Goal: Task Accomplishment & Management: Use online tool/utility

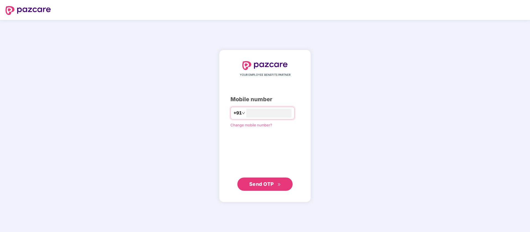
type input "**********"
click at [273, 187] on span "Send OTP" at bounding box center [265, 184] width 32 height 8
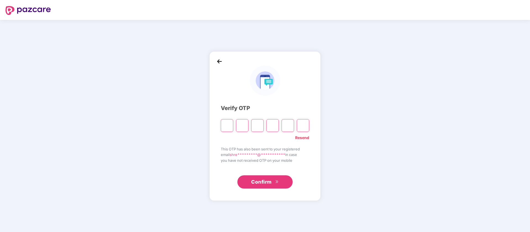
paste input "*"
type input "*"
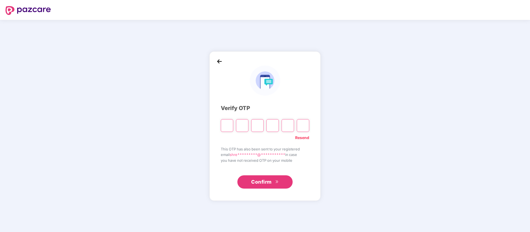
type input "*"
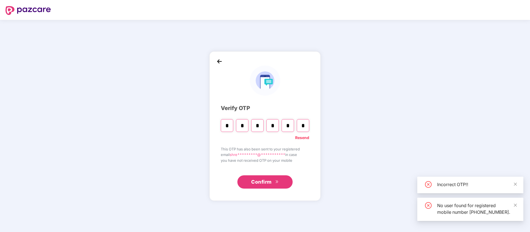
click at [281, 183] on button "Confirm" at bounding box center [264, 181] width 55 height 13
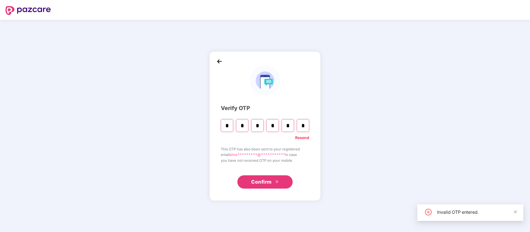
click at [261, 186] on button "Confirm" at bounding box center [264, 181] width 55 height 13
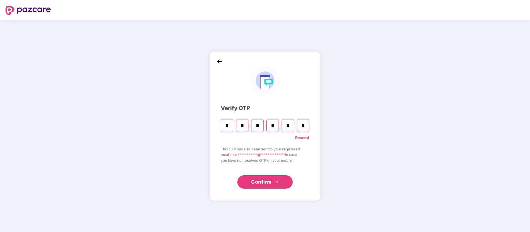
click at [296, 125] on div "* * * * * *" at bounding box center [265, 123] width 88 height 17
click at [306, 124] on input "*" at bounding box center [303, 125] width 12 height 13
type input "*"
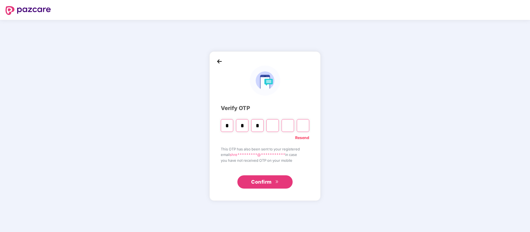
type input "*"
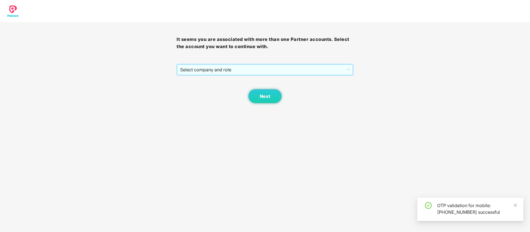
click at [257, 66] on span "Select company and role" at bounding box center [264, 69] width 169 height 10
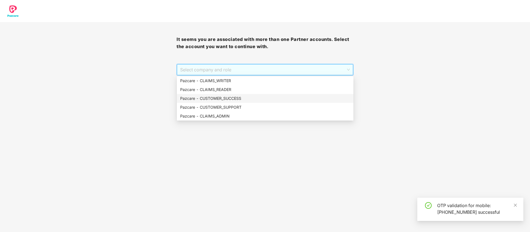
click at [240, 98] on div "Pazcare - CUSTOMER_SUCCESS" at bounding box center [265, 98] width 170 height 6
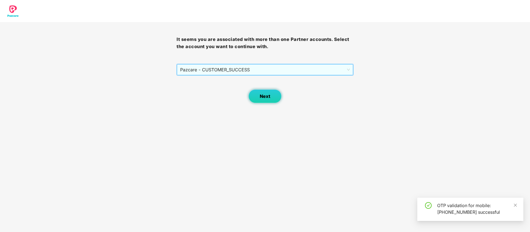
click at [260, 101] on button "Next" at bounding box center [264, 96] width 33 height 14
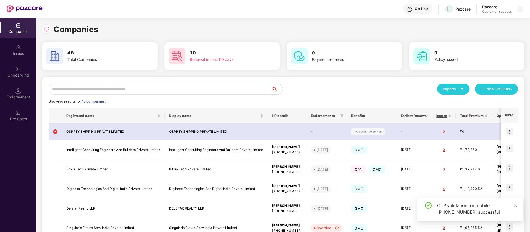
click at [96, 89] on input "text" at bounding box center [160, 88] width 223 height 11
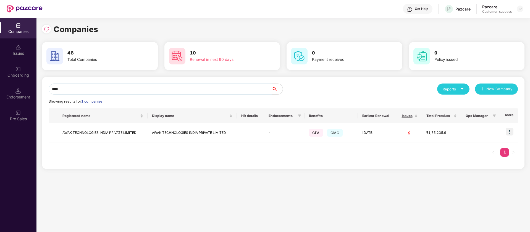
type input "****"
click at [510, 132] on img at bounding box center [510, 132] width 8 height 8
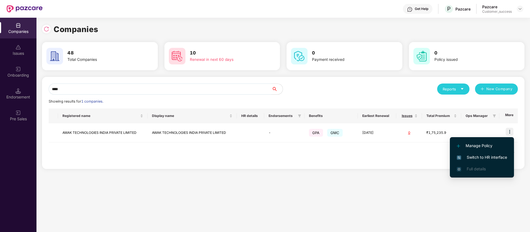
click at [486, 158] on span "Switch to HR interface" at bounding box center [482, 157] width 50 height 6
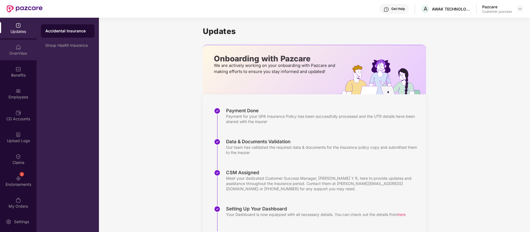
click at [20, 54] on div "OverView" at bounding box center [18, 54] width 36 height 6
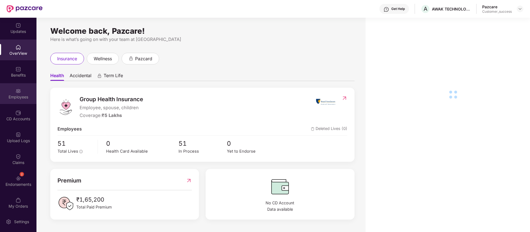
click at [24, 91] on div "Employees" at bounding box center [18, 93] width 36 height 21
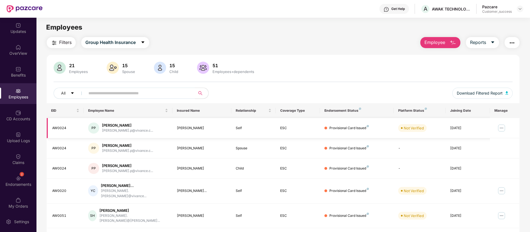
click at [500, 127] on img at bounding box center [501, 127] width 9 height 9
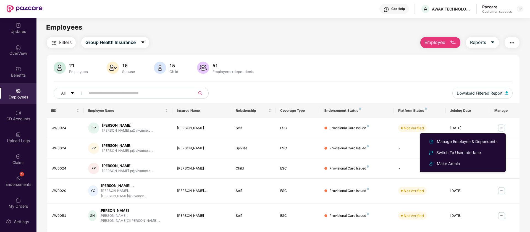
click at [516, 43] on button "button" at bounding box center [511, 42] width 15 height 11
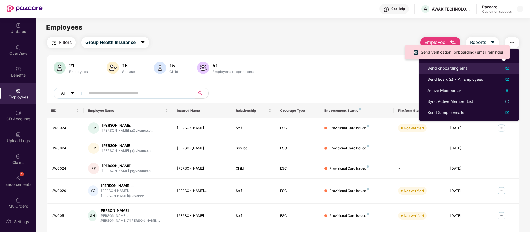
click at [508, 68] on img at bounding box center [507, 68] width 7 height 7
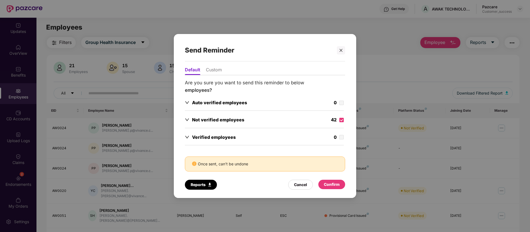
click at [333, 182] on div "Confirm" at bounding box center [332, 184] width 16 height 6
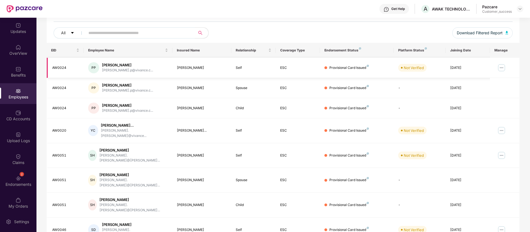
scroll to position [62, 0]
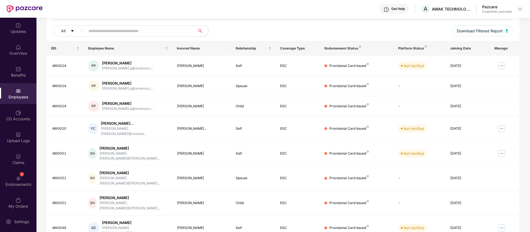
click at [141, 28] on input "text" at bounding box center [137, 31] width 99 height 8
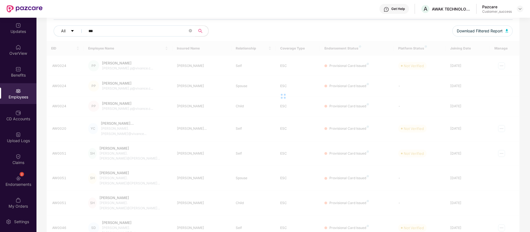
scroll to position [18, 0]
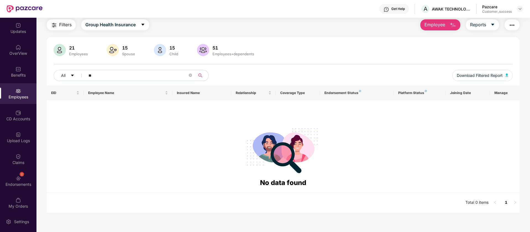
type input "*"
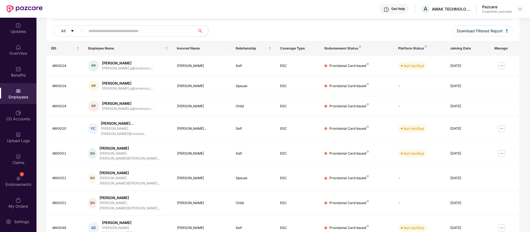
scroll to position [0, 0]
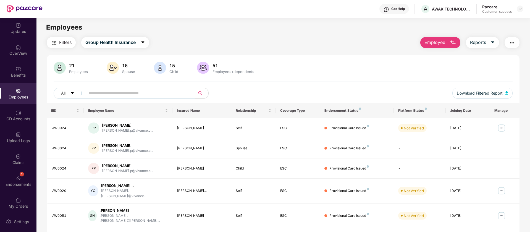
click at [512, 44] on img "button" at bounding box center [512, 43] width 7 height 7
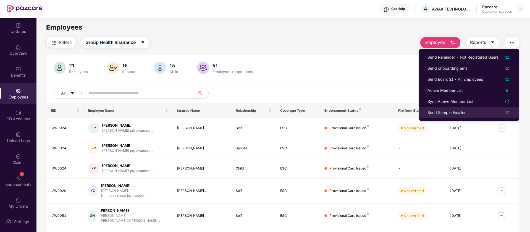
click at [509, 113] on img at bounding box center [507, 112] width 7 height 7
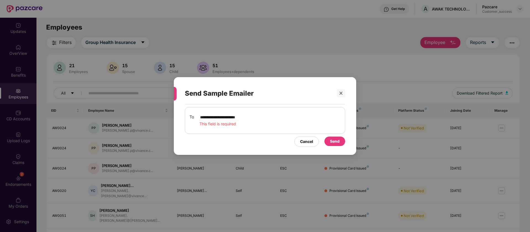
type input "**********"
click at [335, 142] on div "Send" at bounding box center [335, 141] width 10 height 6
click at [244, 112] on div "**********" at bounding box center [265, 120] width 160 height 27
click at [239, 120] on input "**********" at bounding box center [219, 117] width 40 height 7
click at [239, 116] on input "**********" at bounding box center [219, 117] width 40 height 7
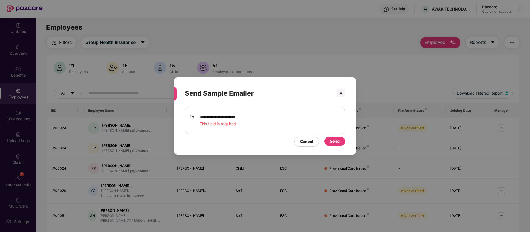
click at [239, 116] on input "**********" at bounding box center [219, 117] width 40 height 7
click at [343, 92] on div at bounding box center [341, 93] width 8 height 8
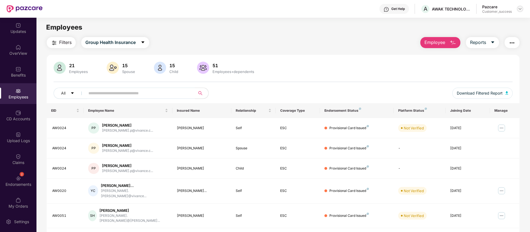
click at [520, 9] on img at bounding box center [520, 9] width 4 height 4
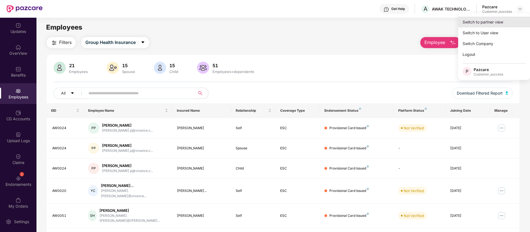
click at [500, 23] on div "Switch to partner view" at bounding box center [494, 22] width 72 height 11
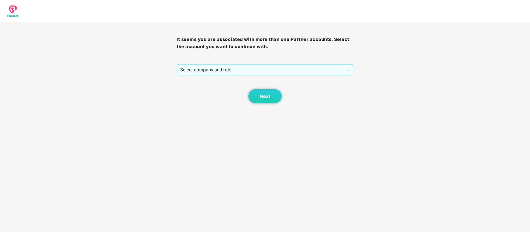
click at [250, 70] on span "Select company and role" at bounding box center [264, 69] width 169 height 10
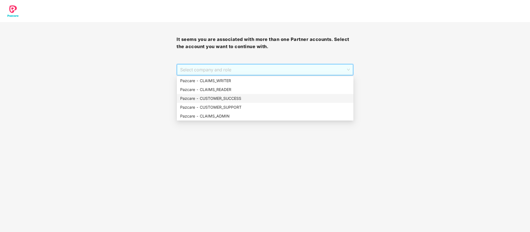
click at [231, 98] on div "Pazcare - CUSTOMER_SUCCESS" at bounding box center [265, 98] width 170 height 6
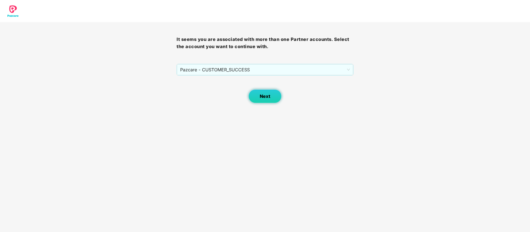
click at [259, 97] on button "Next" at bounding box center [264, 96] width 33 height 14
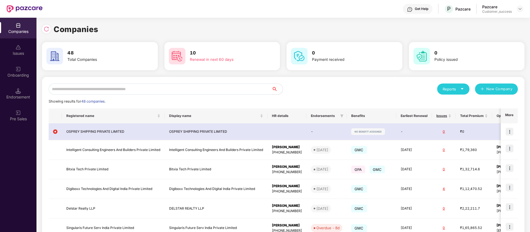
click at [149, 91] on input "text" at bounding box center [160, 88] width 223 height 11
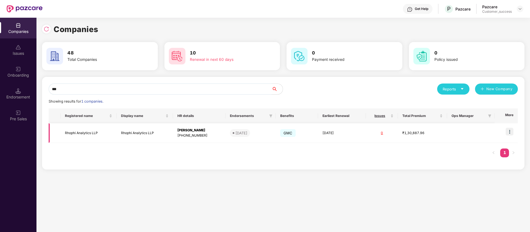
type input "***"
click at [510, 131] on img at bounding box center [510, 132] width 8 height 8
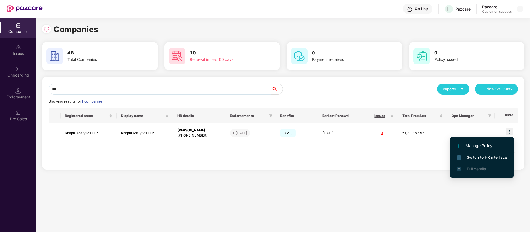
click at [490, 158] on span "Switch to HR interface" at bounding box center [482, 157] width 50 height 6
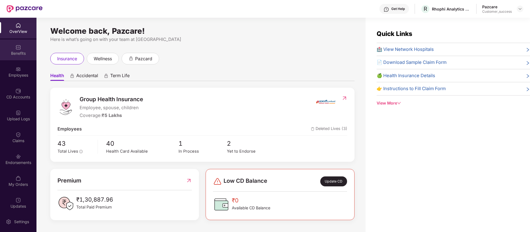
click at [19, 52] on div "Benefits" at bounding box center [18, 54] width 36 height 6
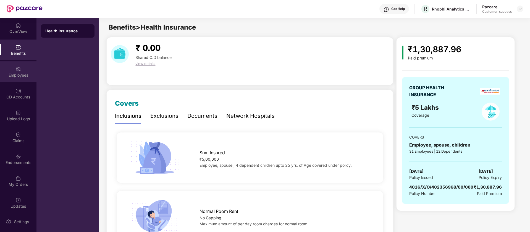
click at [22, 76] on div "Employees" at bounding box center [18, 75] width 36 height 6
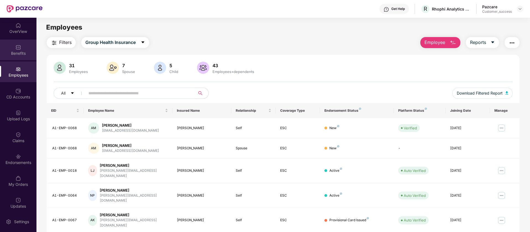
click at [19, 51] on div "Benefits" at bounding box center [18, 54] width 36 height 6
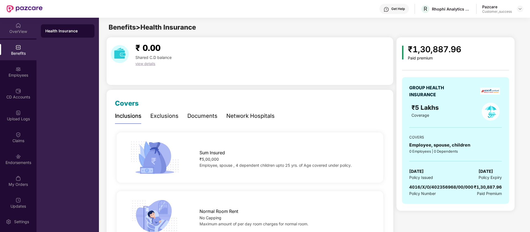
click at [18, 33] on div "OverView" at bounding box center [18, 32] width 36 height 6
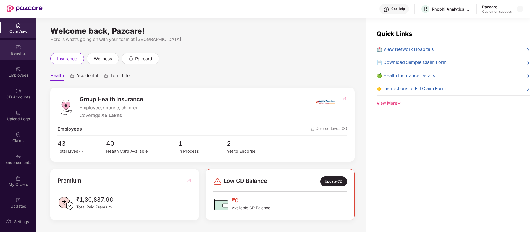
click at [25, 51] on div "Benefits" at bounding box center [18, 54] width 36 height 6
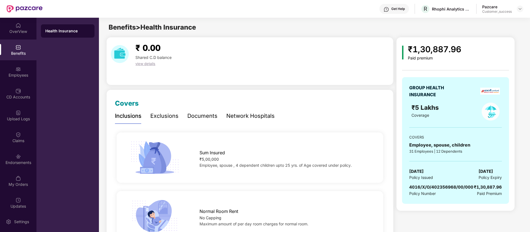
click at [201, 117] on div "Documents" at bounding box center [202, 116] width 30 height 9
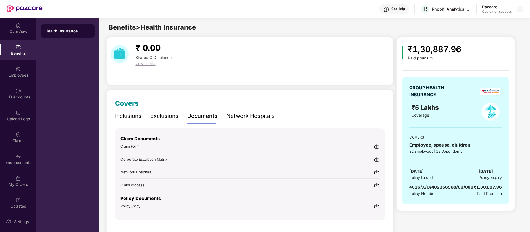
click at [376, 204] on img at bounding box center [377, 206] width 6 height 6
click at [17, 72] on div "Employees" at bounding box center [18, 71] width 36 height 21
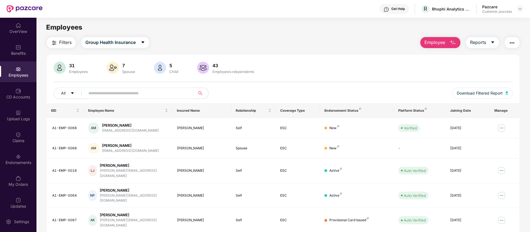
click at [232, 18] on main "Employees Filters Group Health Insurance Employee Reports 31 Employees 7 Spouse…" at bounding box center [282, 134] width 493 height 232
click at [522, 8] on img at bounding box center [520, 9] width 4 height 4
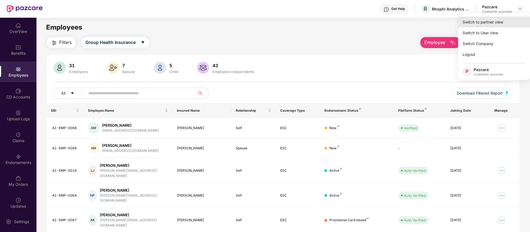
click at [505, 25] on div "Switch to partner view" at bounding box center [494, 22] width 72 height 11
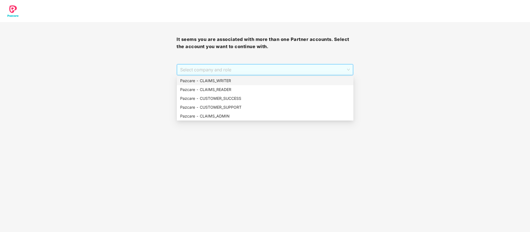
click at [259, 74] on span "Select company and role" at bounding box center [264, 69] width 169 height 10
click at [243, 97] on div "Pazcare - CUSTOMER_SUCCESS" at bounding box center [265, 98] width 170 height 6
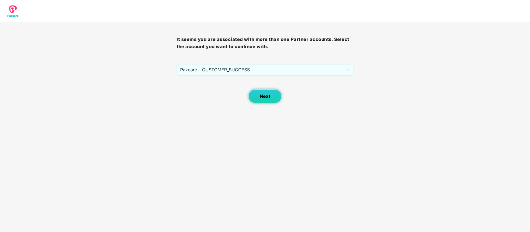
click at [259, 99] on button "Next" at bounding box center [264, 96] width 33 height 14
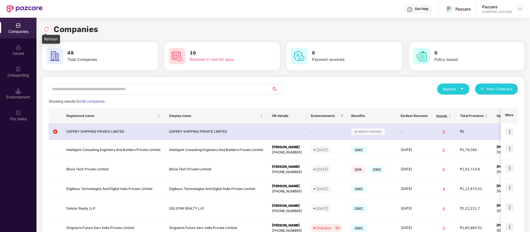
click at [47, 31] on img at bounding box center [47, 29] width 6 height 6
click at [17, 52] on div "Issues" at bounding box center [18, 54] width 36 height 6
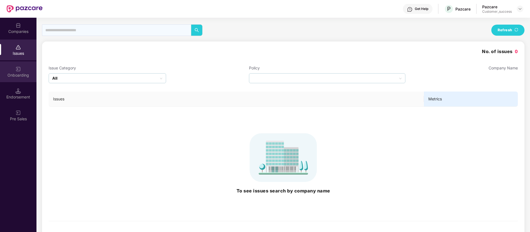
click at [20, 69] on img at bounding box center [18, 69] width 6 height 6
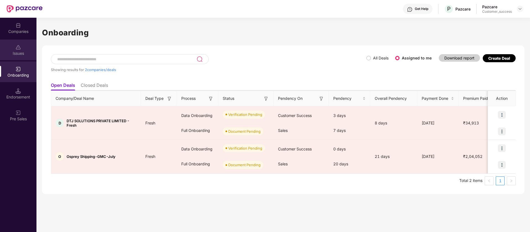
click at [25, 54] on div "Issues" at bounding box center [18, 54] width 36 height 6
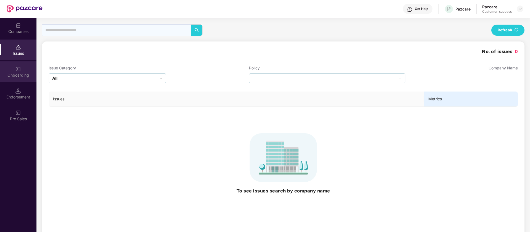
click at [20, 80] on div "Onboarding" at bounding box center [18, 71] width 36 height 21
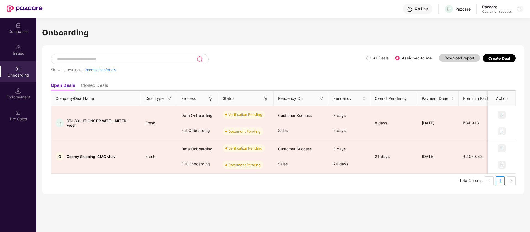
click at [367, 54] on div "All Deals Assigned to me" at bounding box center [401, 58] width 70 height 9
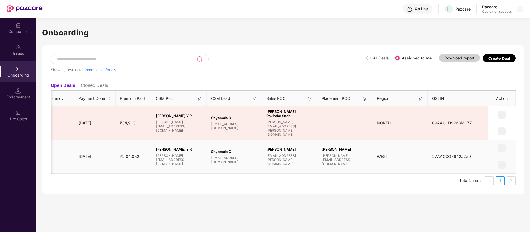
scroll to position [0, 1]
click at [502, 148] on img at bounding box center [502, 148] width 8 height 8
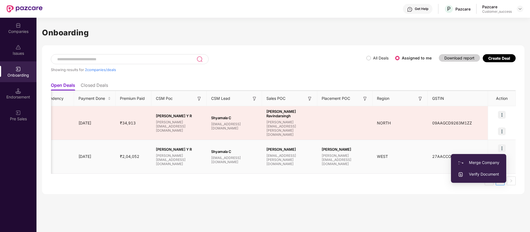
click at [488, 174] on span "Verify Document" at bounding box center [478, 174] width 41 height 6
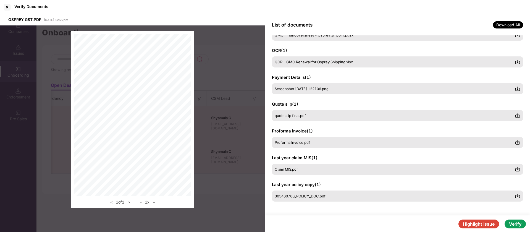
scroll to position [0, 0]
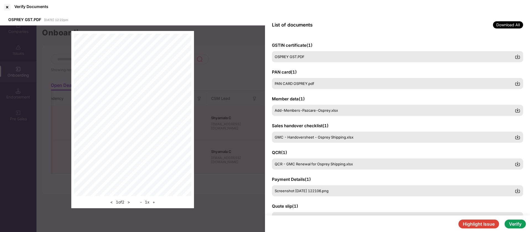
click at [517, 227] on button "Verify" at bounding box center [514, 223] width 21 height 9
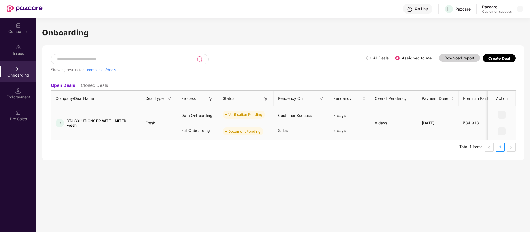
click at [503, 114] on img at bounding box center [502, 115] width 8 height 8
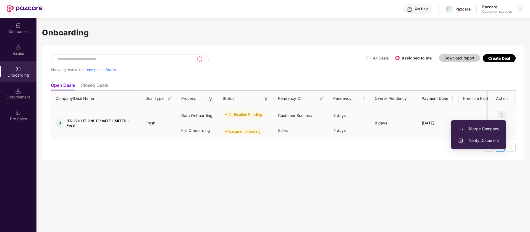
click at [489, 143] on span "Verify Document" at bounding box center [478, 140] width 41 height 6
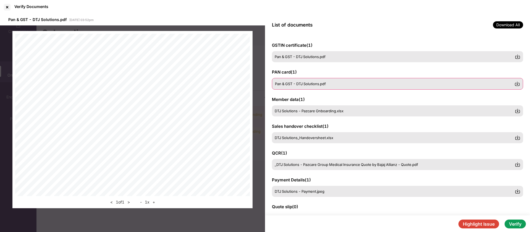
click at [302, 84] on span "Pan & GST - DTJ Solutions.pdf" at bounding box center [300, 83] width 51 height 4
click at [309, 106] on div "DTJ Solutions - Pazcare Onboarding.xlsx" at bounding box center [397, 111] width 251 height 12
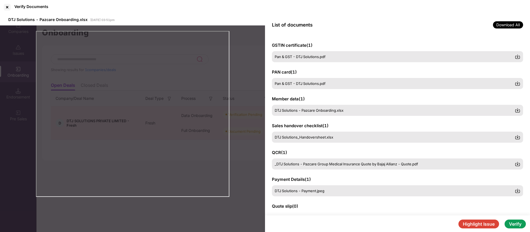
click at [133, 3] on div "Verify Documents" at bounding box center [265, 7] width 530 height 14
click at [6, 6] on div at bounding box center [7, 7] width 9 height 9
